Goal: Information Seeking & Learning: Compare options

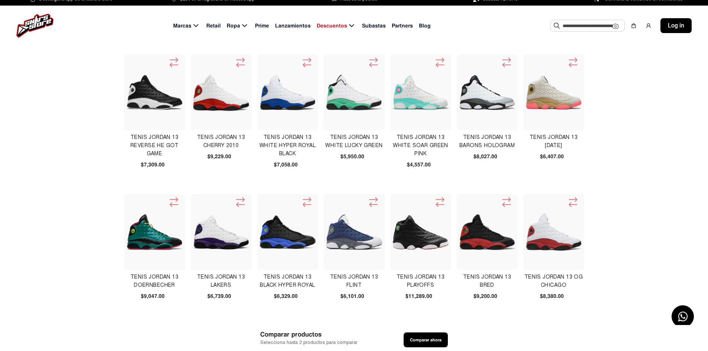
scroll to position [149, 0]
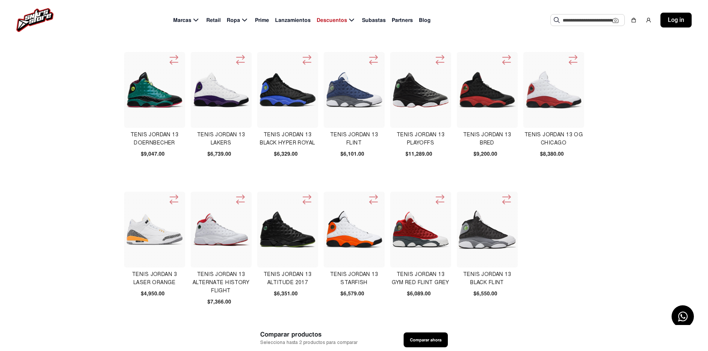
click at [528, 107] on img at bounding box center [553, 89] width 57 height 57
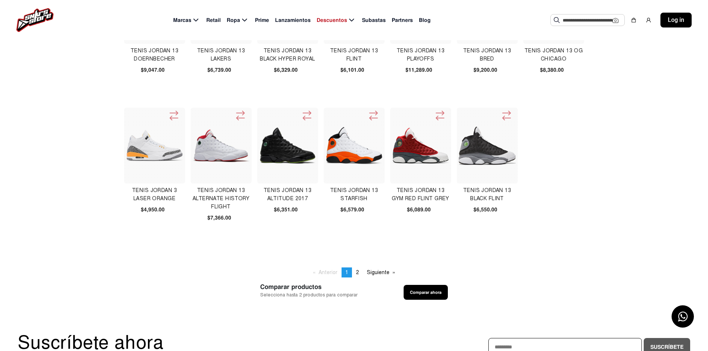
scroll to position [260, 0]
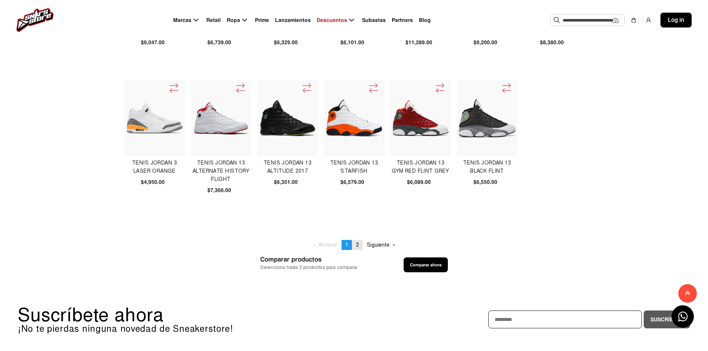
click at [361, 242] on link "page 2" at bounding box center [357, 245] width 10 height 10
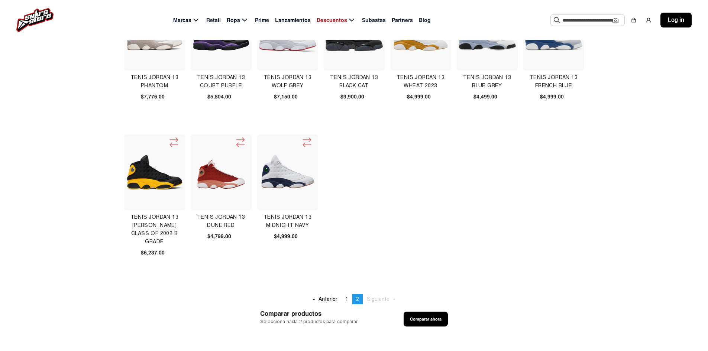
scroll to position [223, 0]
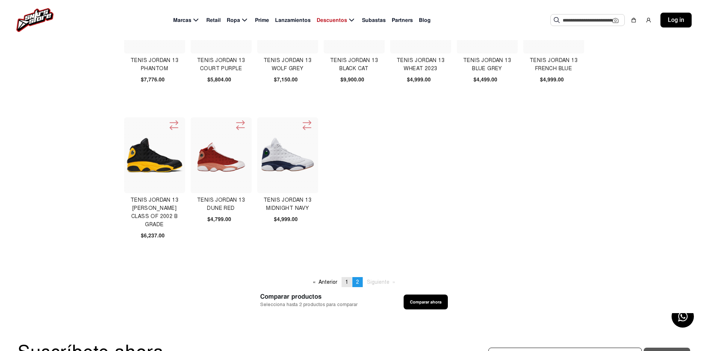
click at [348, 281] on span "1" at bounding box center [346, 282] width 3 height 6
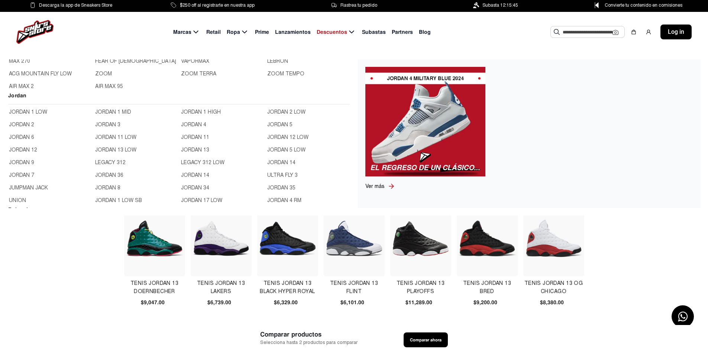
scroll to position [223, 0]
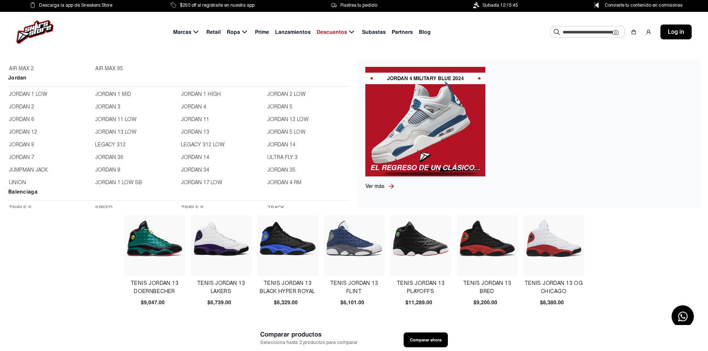
click at [199, 157] on link "JORDAN 14" at bounding box center [222, 157] width 82 height 8
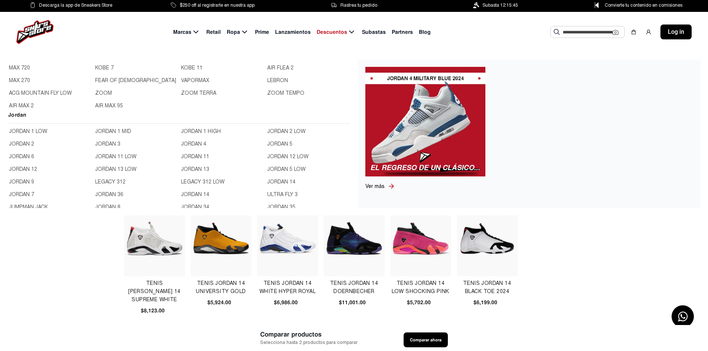
scroll to position [260, 0]
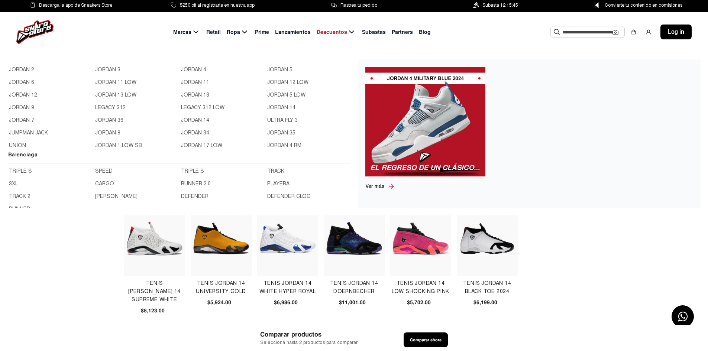
click at [108, 133] on link "JORDAN 8" at bounding box center [136, 133] width 82 height 8
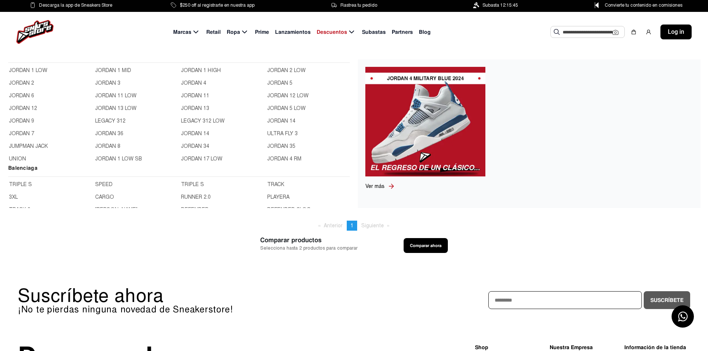
scroll to position [260, 0]
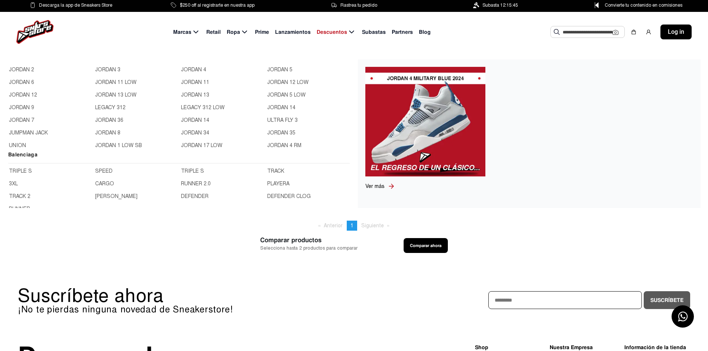
click at [26, 83] on link "JORDAN 6" at bounding box center [50, 82] width 82 height 8
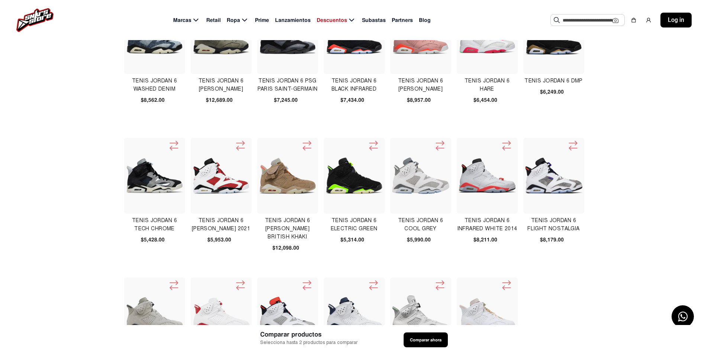
scroll to position [74, 0]
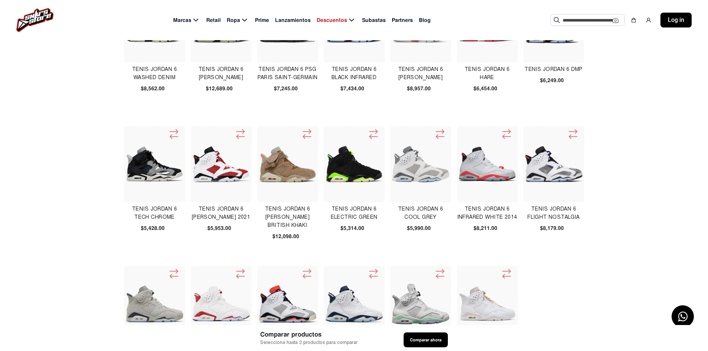
click at [493, 167] on img at bounding box center [486, 164] width 57 height 57
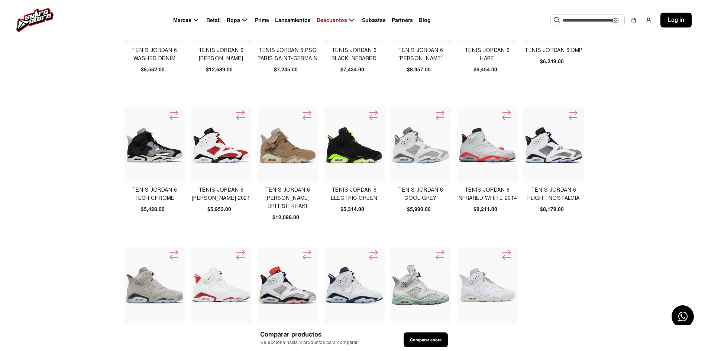
scroll to position [111, 0]
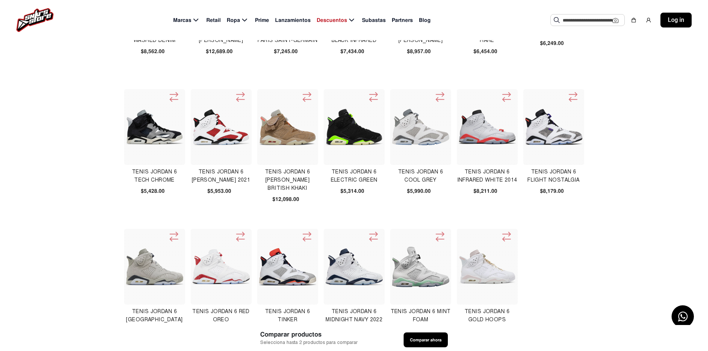
click at [149, 266] on img at bounding box center [154, 266] width 57 height 37
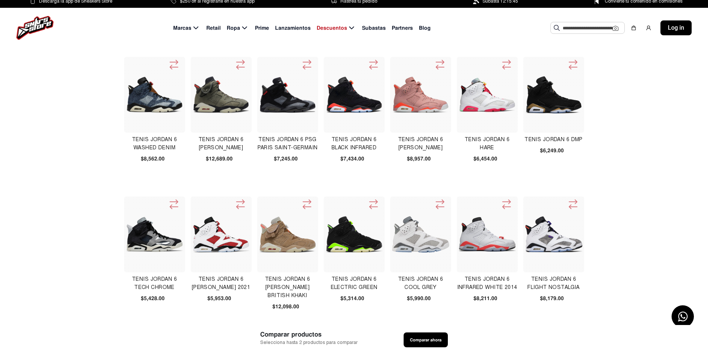
scroll to position [0, 0]
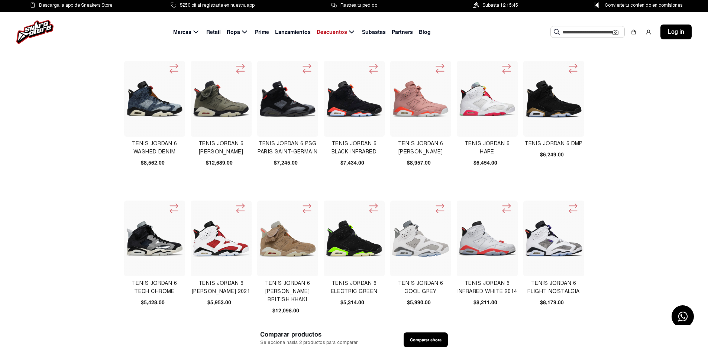
click at [133, 112] on img at bounding box center [154, 98] width 57 height 57
click at [353, 105] on img at bounding box center [353, 98] width 57 height 37
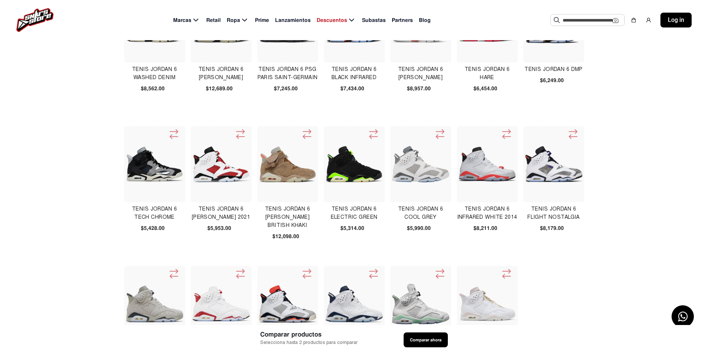
scroll to position [111, 0]
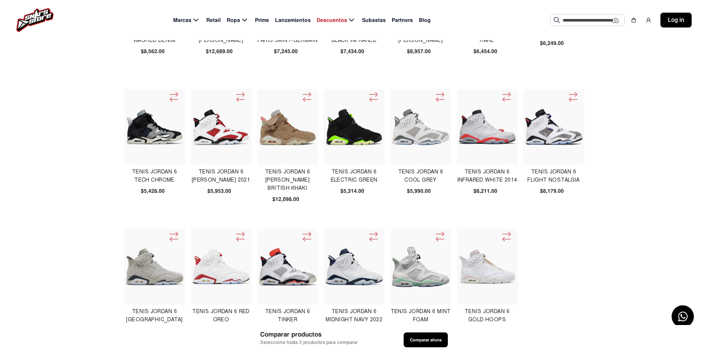
click at [380, 126] on img at bounding box center [353, 126] width 57 height 57
click at [410, 124] on img at bounding box center [420, 127] width 57 height 36
click at [289, 130] on img at bounding box center [287, 127] width 57 height 37
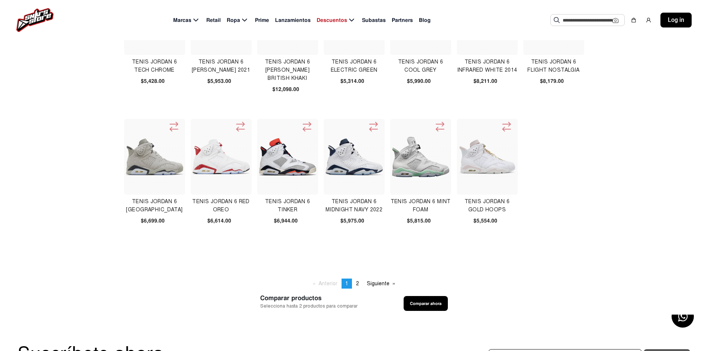
scroll to position [223, 0]
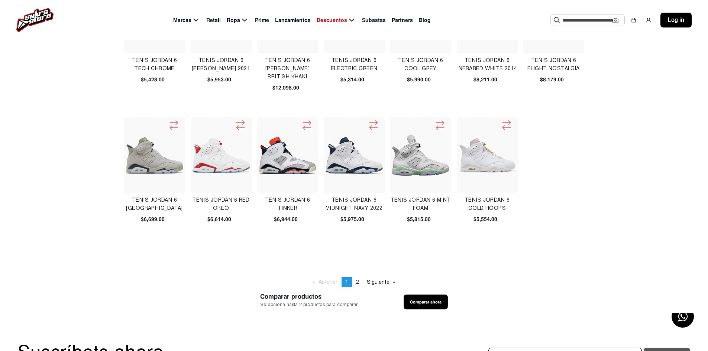
click at [234, 166] on img at bounding box center [220, 155] width 57 height 35
click at [361, 279] on link "page 2" at bounding box center [357, 282] width 10 height 10
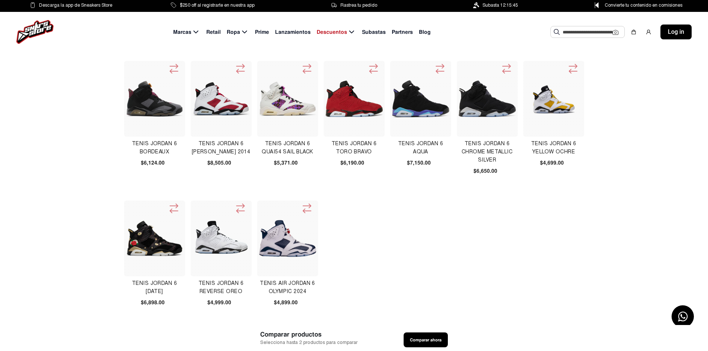
click at [238, 105] on img at bounding box center [220, 98] width 57 height 57
click at [350, 100] on img at bounding box center [353, 99] width 57 height 36
click at [153, 101] on img at bounding box center [154, 98] width 57 height 57
click at [552, 98] on img at bounding box center [553, 99] width 57 height 32
click at [299, 234] on img at bounding box center [287, 238] width 57 height 57
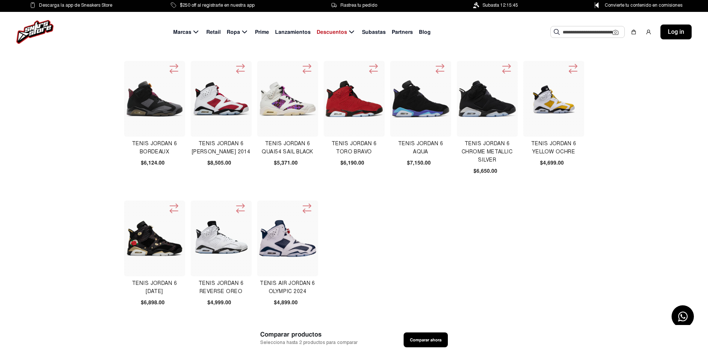
click at [152, 237] on img at bounding box center [154, 238] width 57 height 57
click at [283, 104] on img at bounding box center [287, 98] width 57 height 57
click at [484, 108] on img at bounding box center [486, 99] width 57 height 36
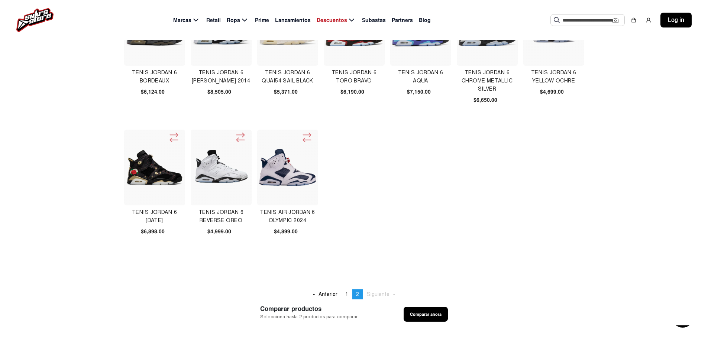
scroll to position [74, 0]
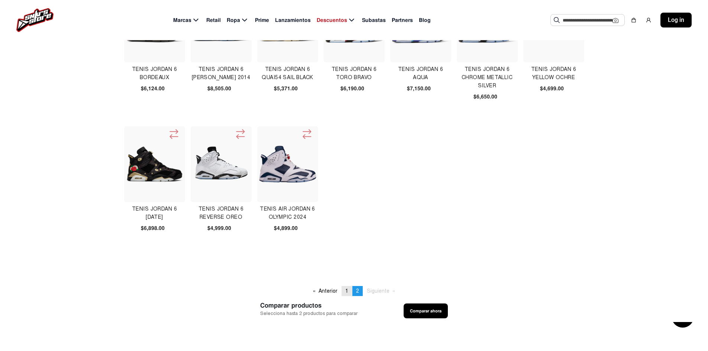
click at [348, 290] on span "1" at bounding box center [346, 291] width 3 height 6
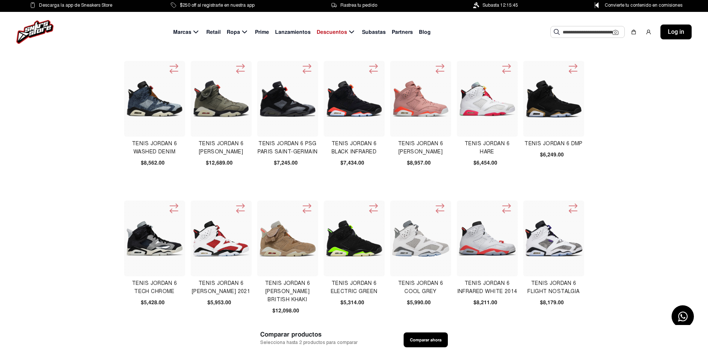
click at [416, 108] on img at bounding box center [420, 98] width 57 height 37
click at [226, 106] on img at bounding box center [220, 98] width 57 height 57
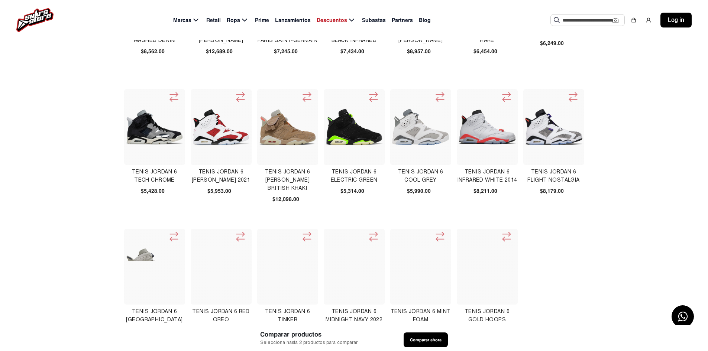
scroll to position [149, 0]
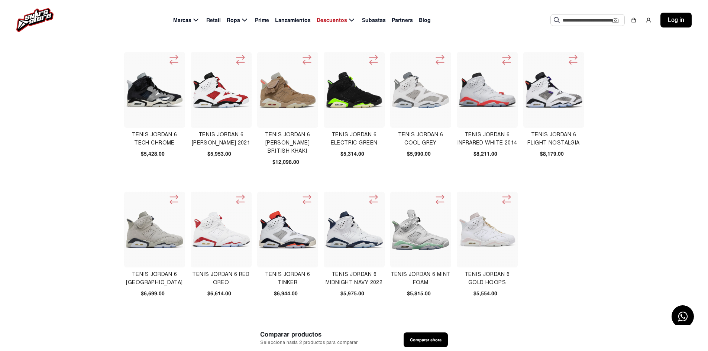
click at [157, 82] on img at bounding box center [154, 90] width 57 height 36
click at [294, 240] on img at bounding box center [287, 230] width 57 height 38
click at [422, 237] on img at bounding box center [420, 229] width 57 height 40
click at [340, 233] on img at bounding box center [353, 229] width 57 height 37
